Goal: Find contact information: Find contact information

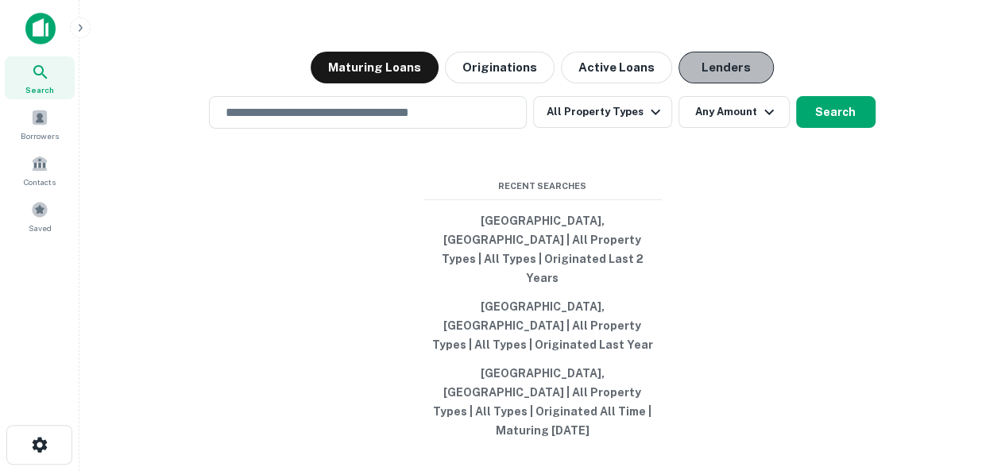
click at [731, 83] on button "Lenders" at bounding box center [726, 68] width 95 height 32
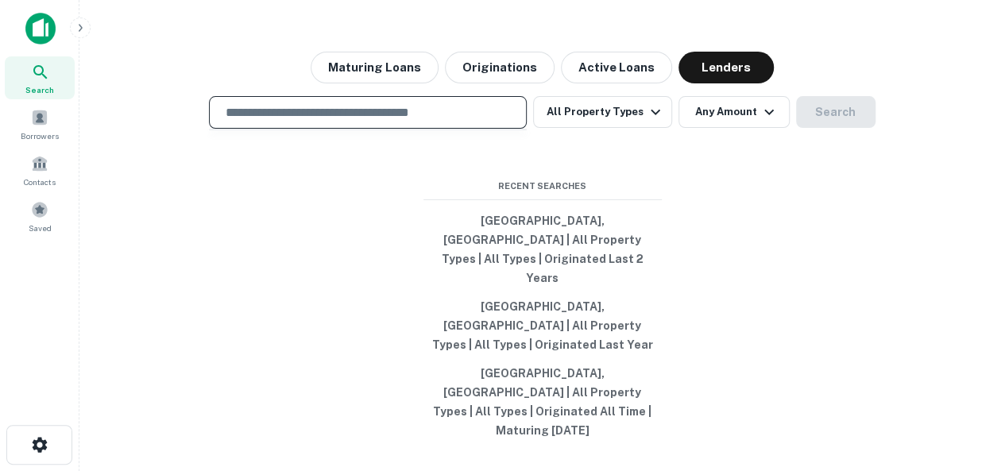
paste input "**********"
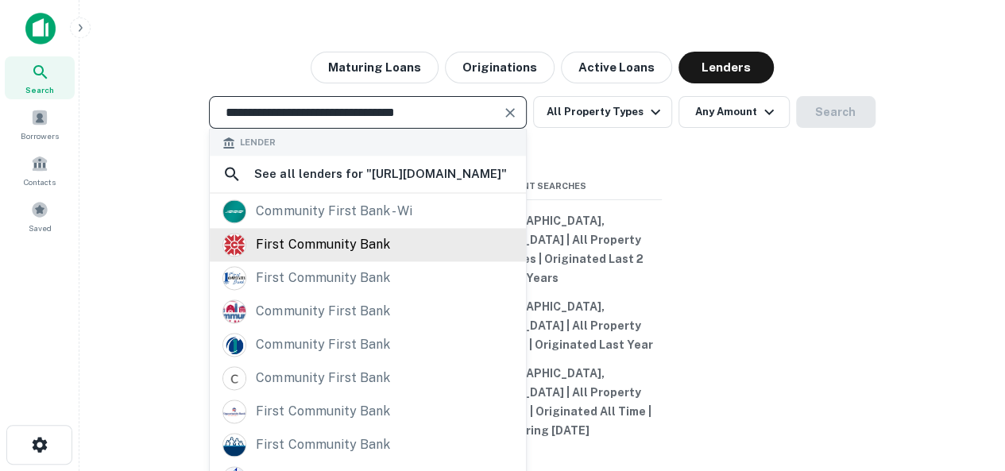
type input "**********"
click at [327, 257] on div "first community bank" at bounding box center [322, 245] width 133 height 24
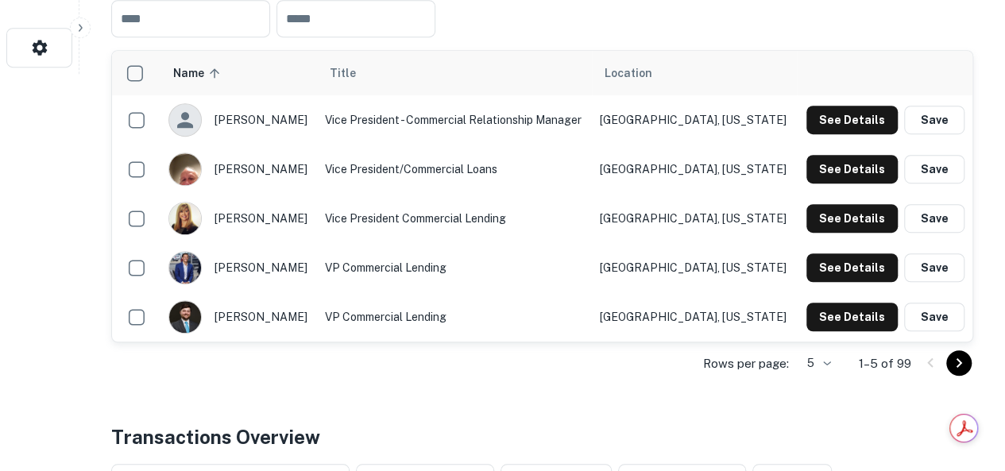
scroll to position [477, 0]
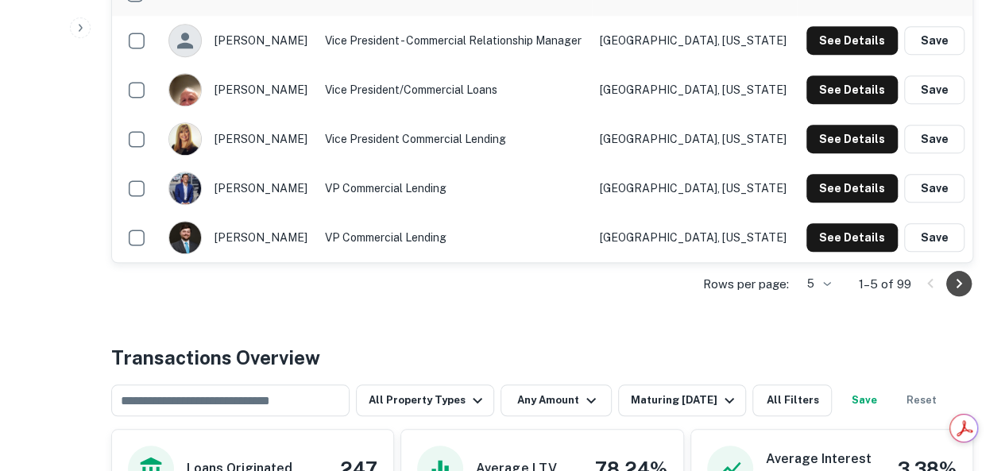
click at [965, 284] on icon "Go to next page" at bounding box center [959, 283] width 19 height 19
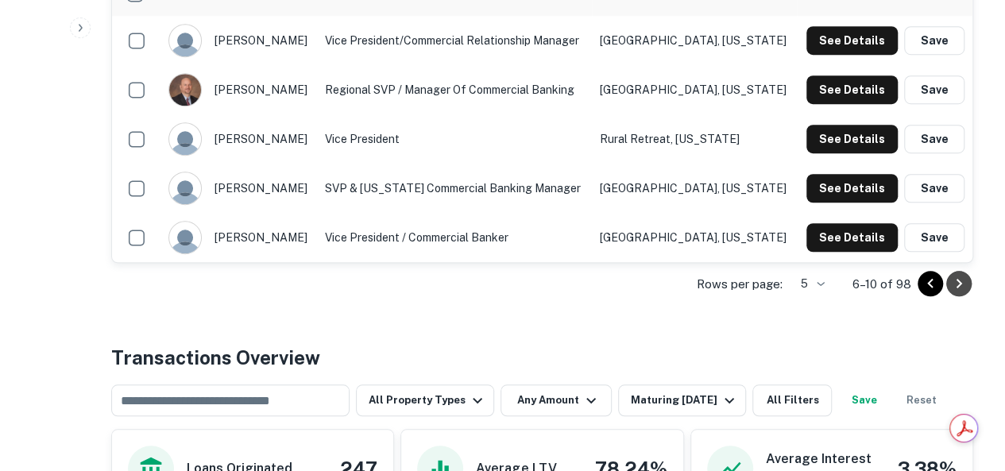
click at [953, 279] on icon "Go to next page" at bounding box center [959, 283] width 19 height 19
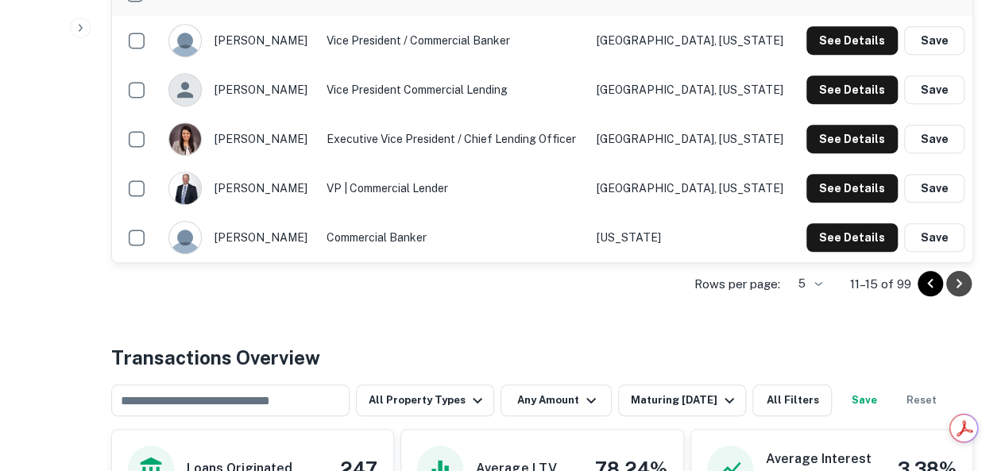
click at [960, 280] on icon "Go to next page" at bounding box center [959, 283] width 19 height 19
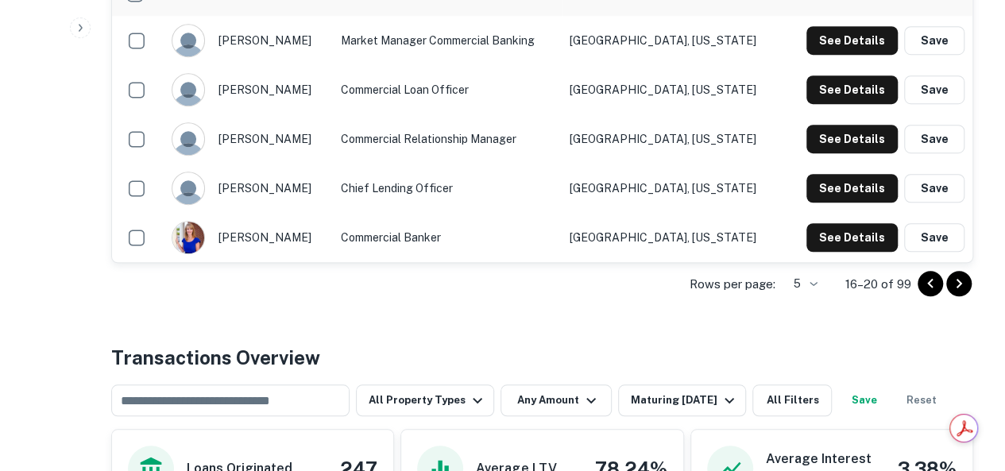
click at [959, 284] on icon "Go to next page" at bounding box center [960, 284] width 6 height 10
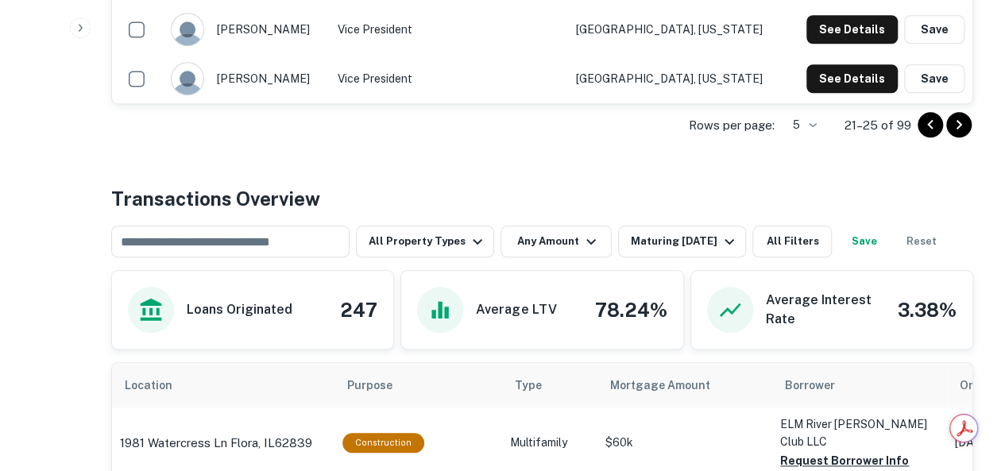
scroll to position [556, 0]
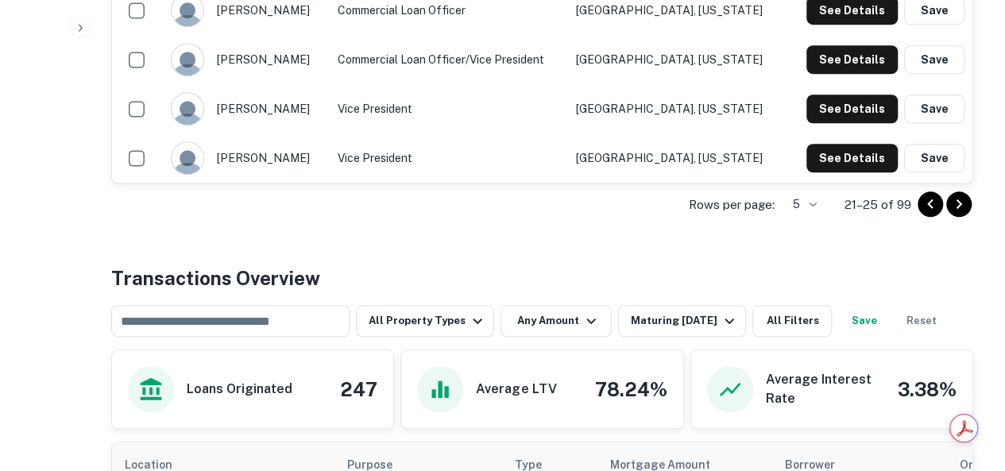
click at [965, 210] on icon "Go to next page" at bounding box center [959, 204] width 19 height 19
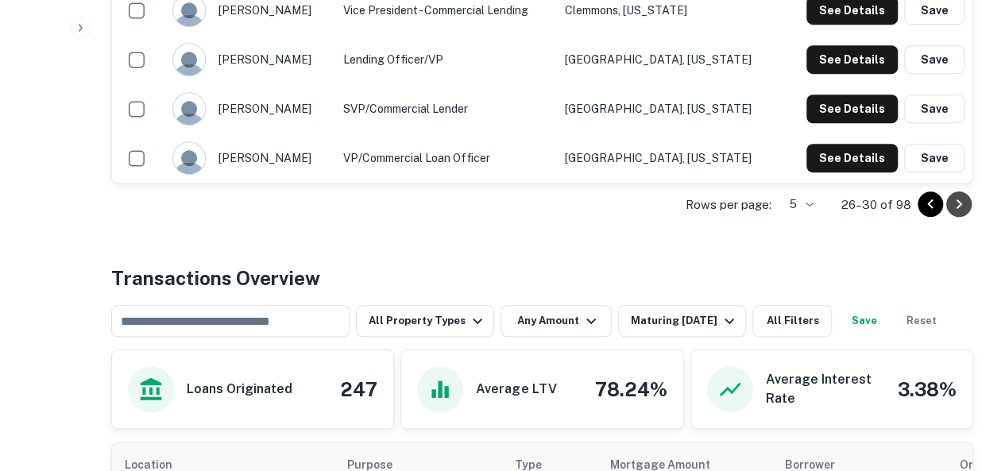
click at [960, 211] on icon "Go to next page" at bounding box center [959, 204] width 19 height 19
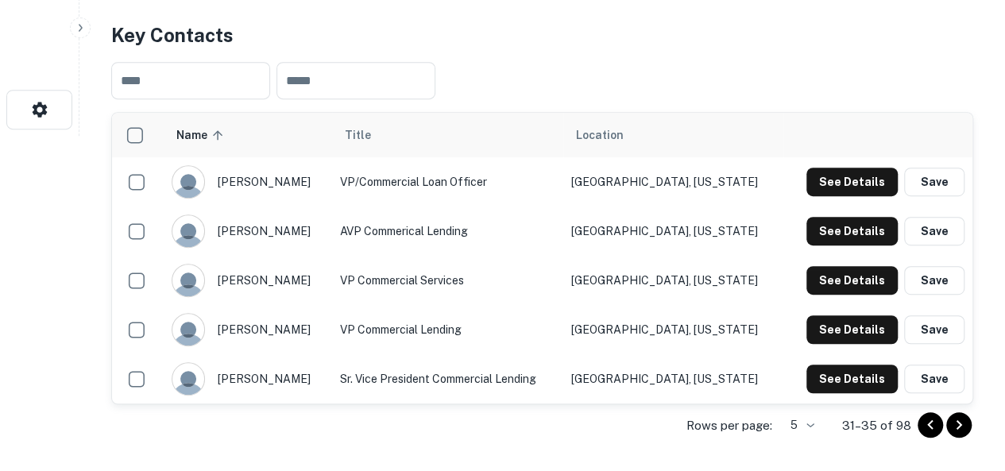
scroll to position [238, 0]
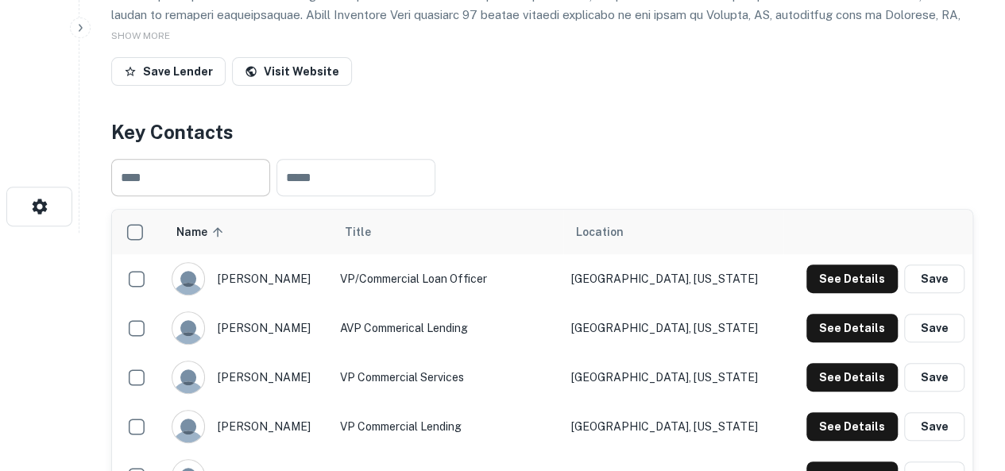
click at [215, 185] on input "text" at bounding box center [190, 177] width 159 height 37
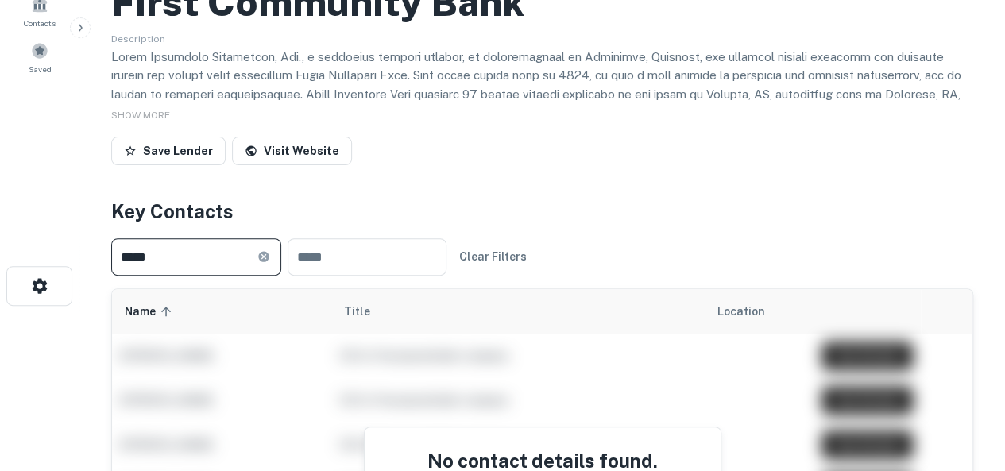
scroll to position [79, 0]
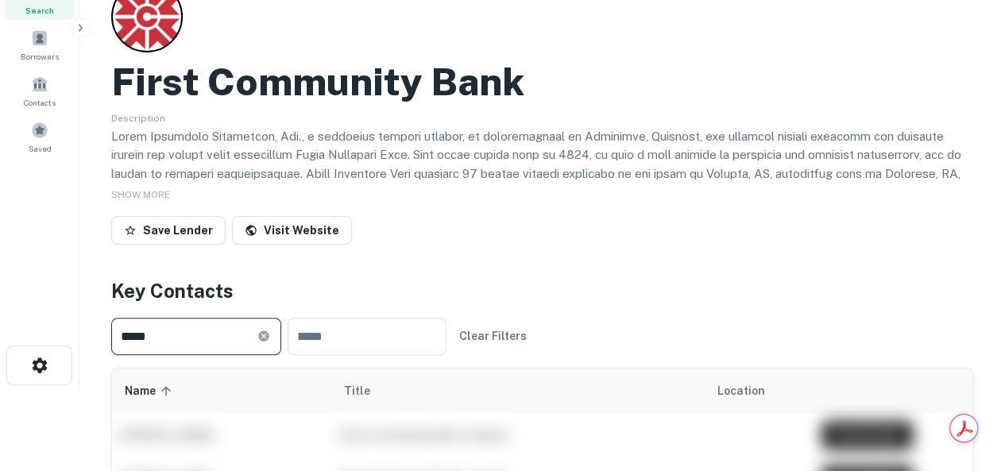
type input "*****"
click at [269, 338] on icon at bounding box center [263, 336] width 10 height 10
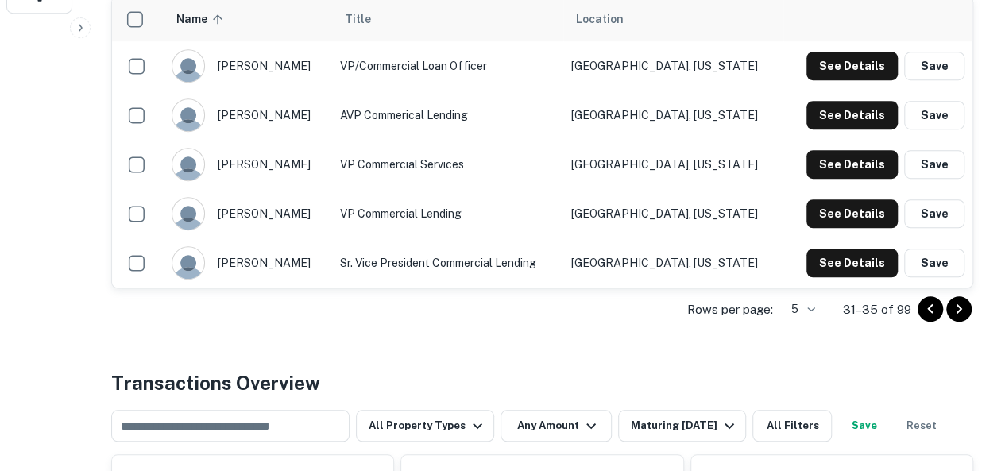
scroll to position [477, 0]
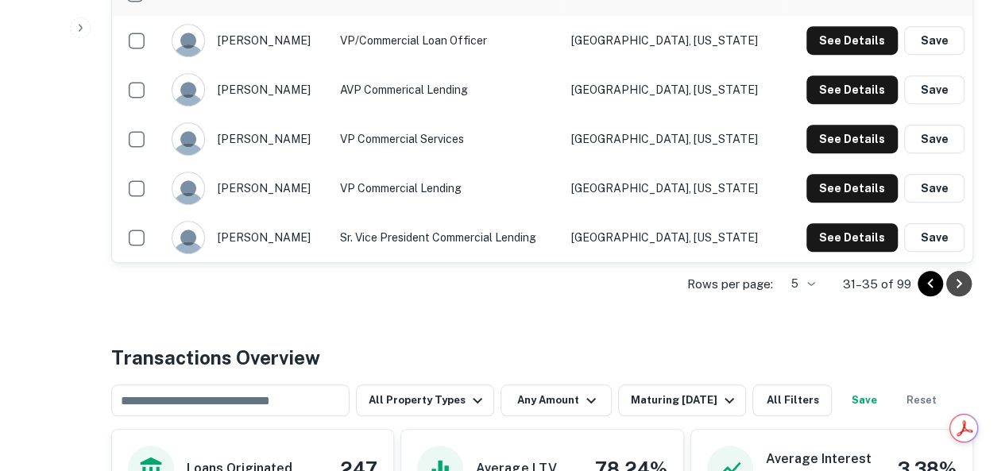
click at [960, 283] on icon "Go to next page" at bounding box center [960, 284] width 6 height 10
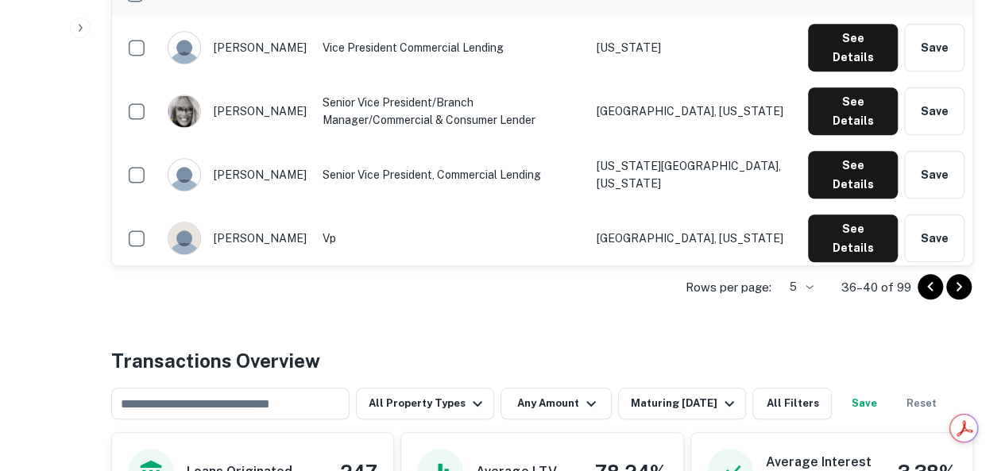
click at [957, 288] on icon "Go to next page" at bounding box center [960, 287] width 6 height 10
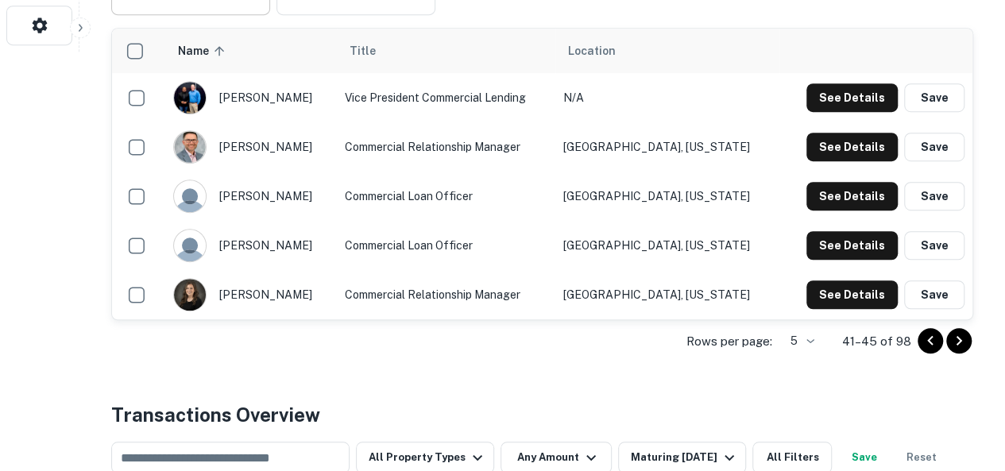
scroll to position [397, 0]
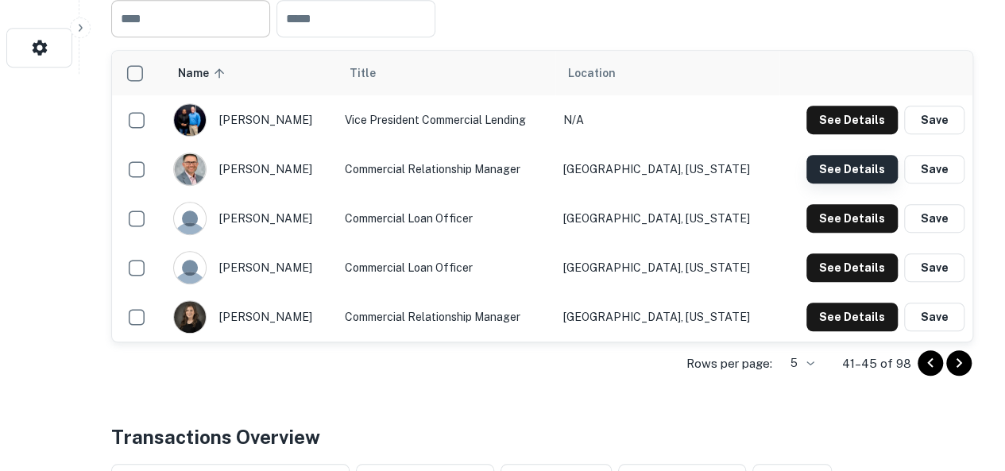
click at [859, 170] on button "See Details" at bounding box center [851, 169] width 91 height 29
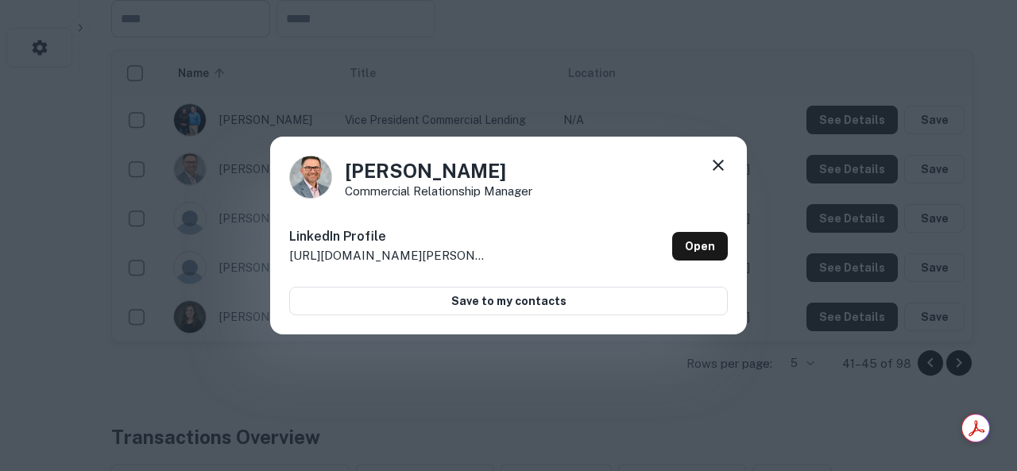
click at [720, 172] on icon at bounding box center [718, 165] width 19 height 19
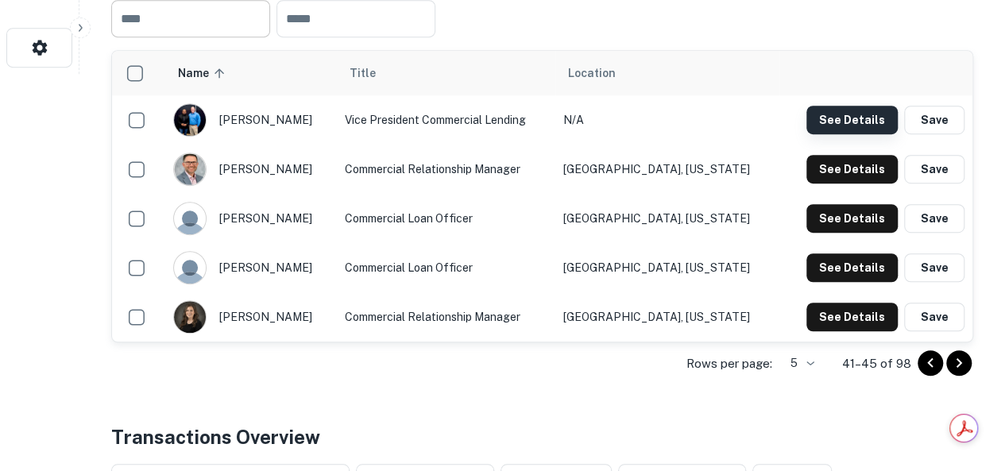
click at [845, 113] on button "See Details" at bounding box center [851, 120] width 91 height 29
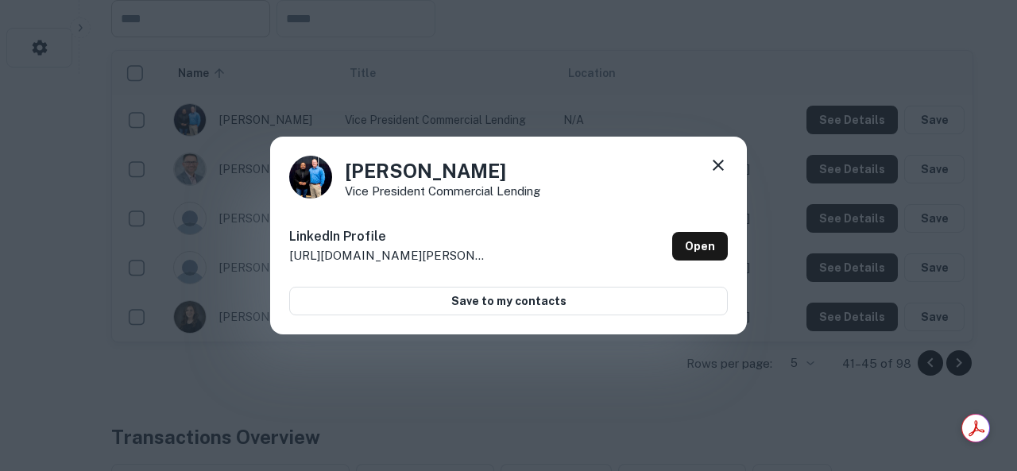
click at [721, 163] on icon at bounding box center [718, 165] width 11 height 11
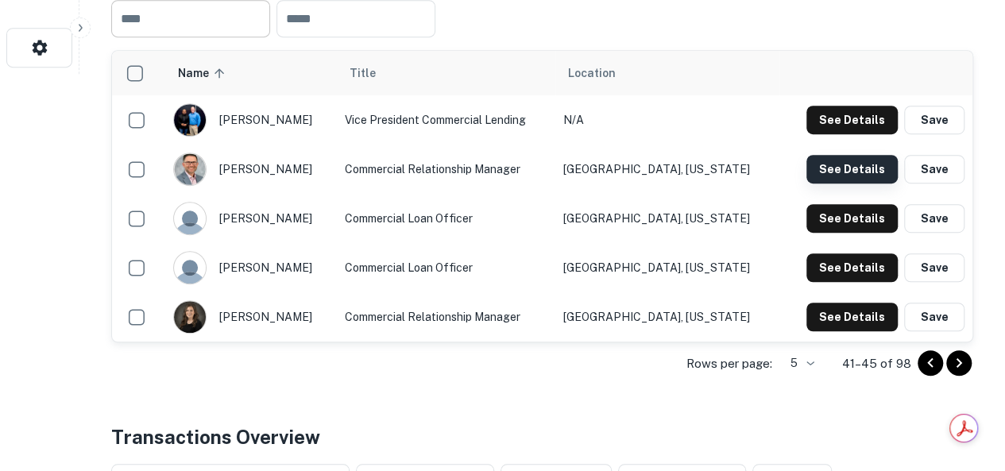
click at [841, 176] on button "See Details" at bounding box center [851, 169] width 91 height 29
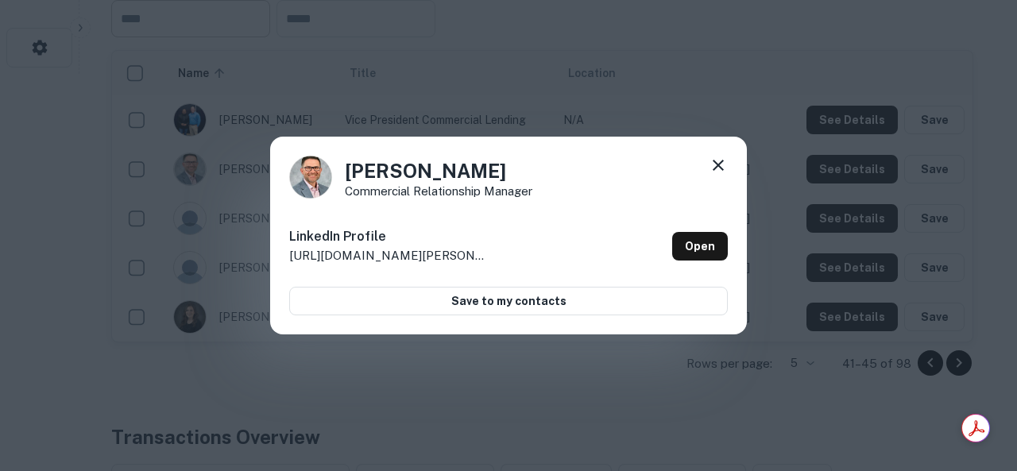
click at [431, 252] on p "[URL][DOMAIN_NAME][PERSON_NAME]" at bounding box center [388, 255] width 199 height 19
click at [702, 242] on link "Open" at bounding box center [700, 246] width 56 height 29
click at [726, 171] on icon at bounding box center [718, 165] width 19 height 19
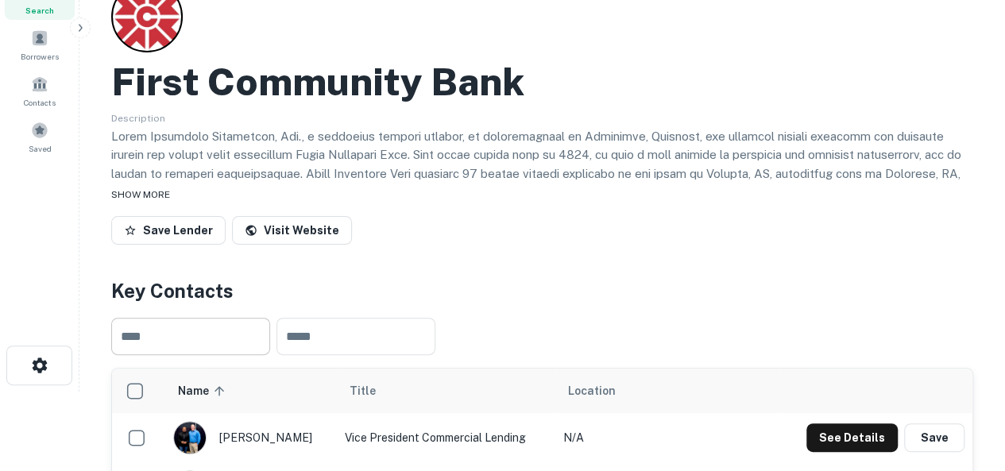
scroll to position [0, 0]
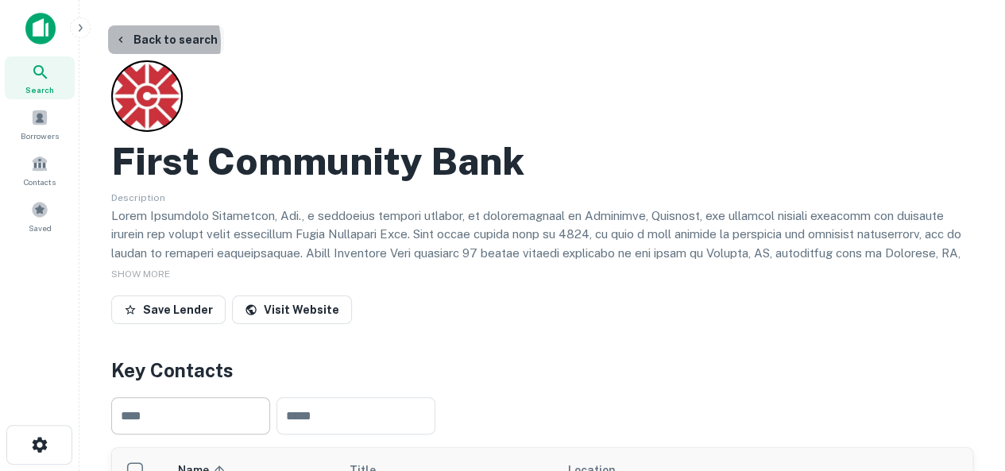
click at [141, 43] on button "Back to search" at bounding box center [166, 39] width 116 height 29
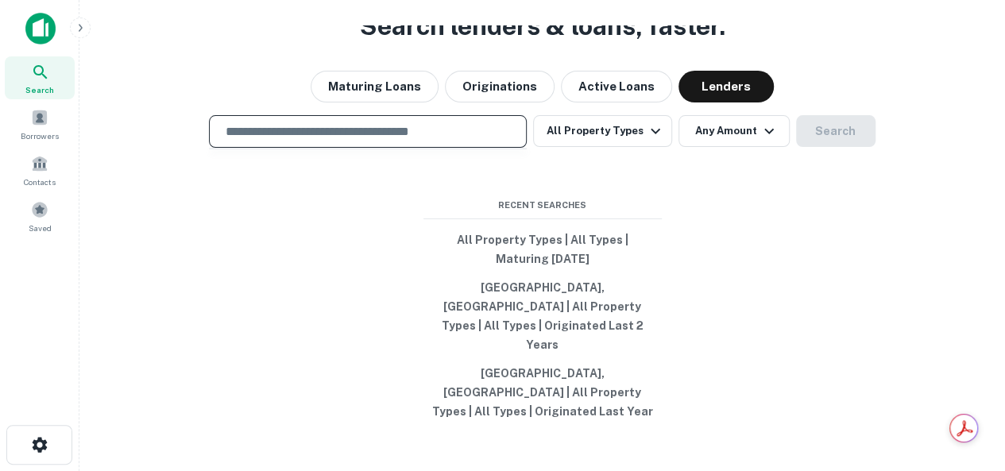
click at [482, 141] on input "text" at bounding box center [368, 131] width 304 height 18
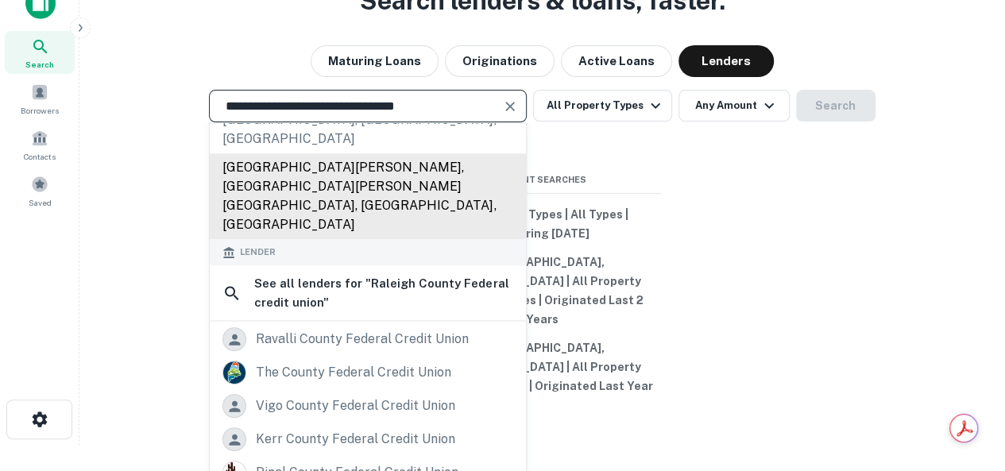
scroll to position [234, 0]
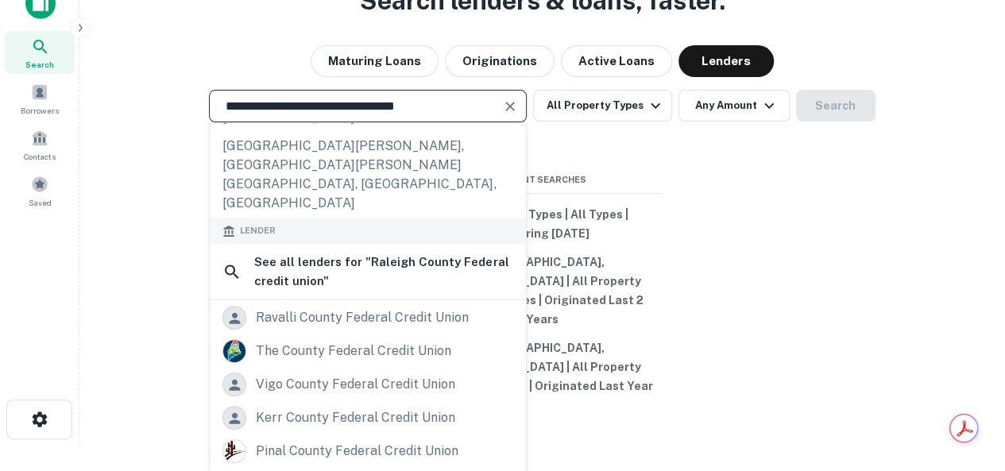
type input "**********"
click at [513, 111] on icon "Clear" at bounding box center [511, 107] width 10 height 10
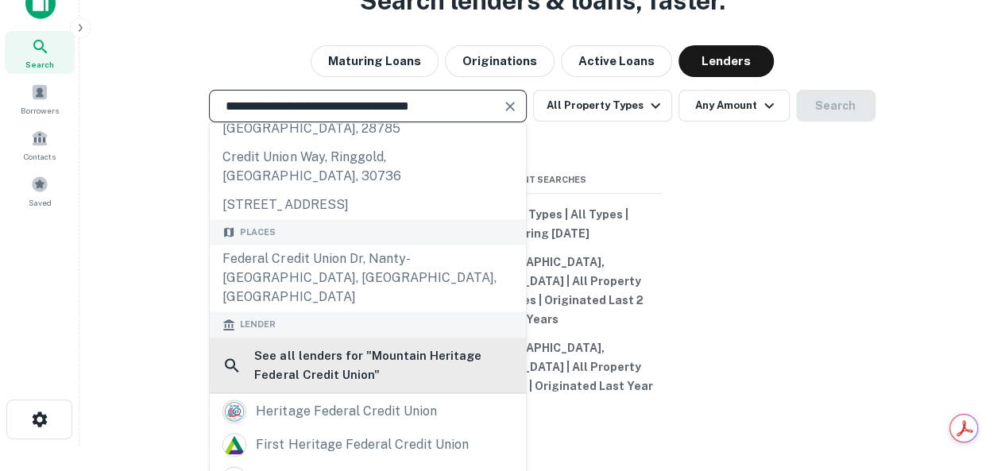
scroll to position [79, 0]
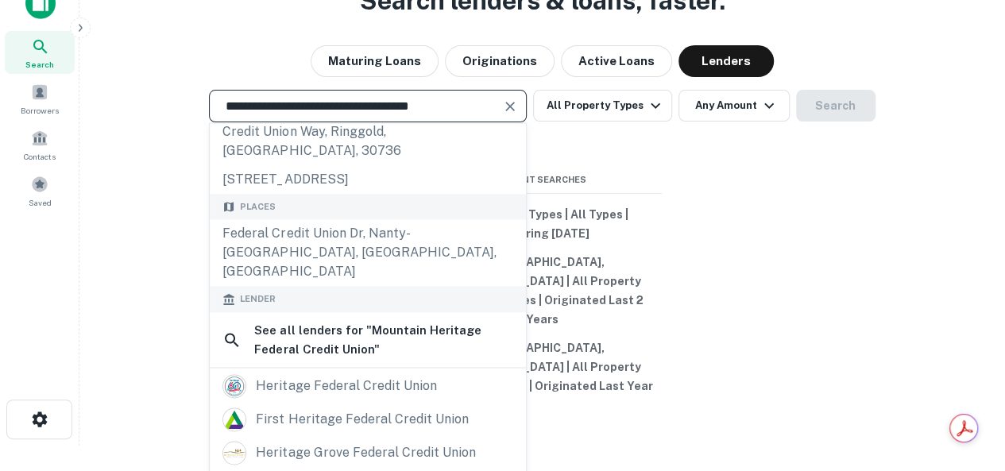
type input "**********"
click at [151, 312] on div "**********" at bounding box center [542, 248] width 900 height 471
